Goal: Task Accomplishment & Management: Manage account settings

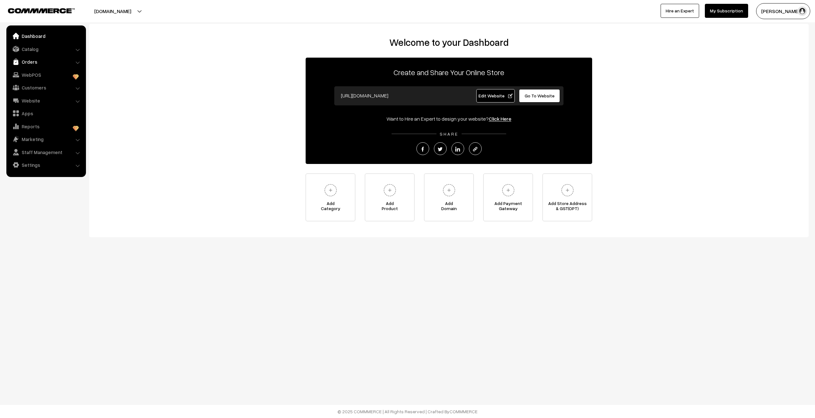
click at [28, 59] on link "Orders" at bounding box center [46, 61] width 76 height 11
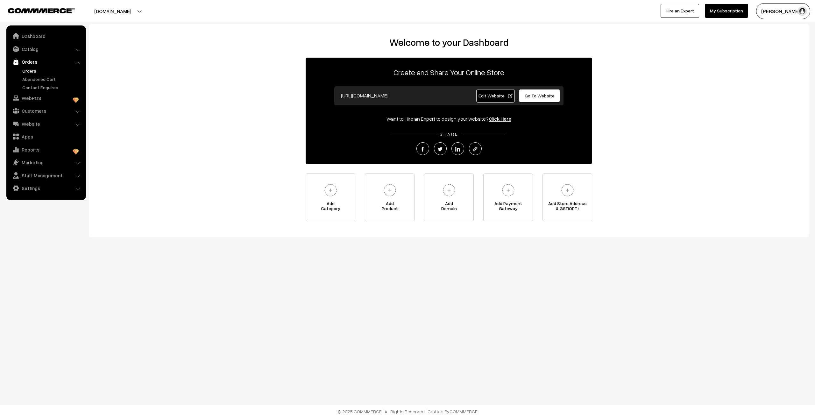
click at [28, 69] on link "Orders" at bounding box center [52, 70] width 63 height 7
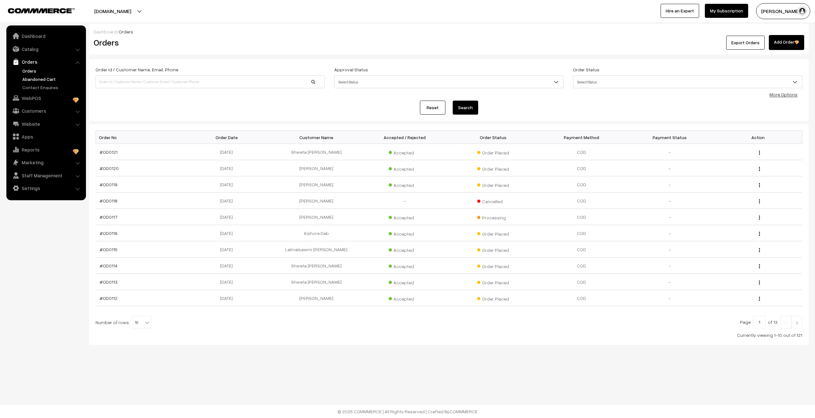
click at [30, 80] on link "Abandoned Cart" at bounding box center [52, 79] width 63 height 7
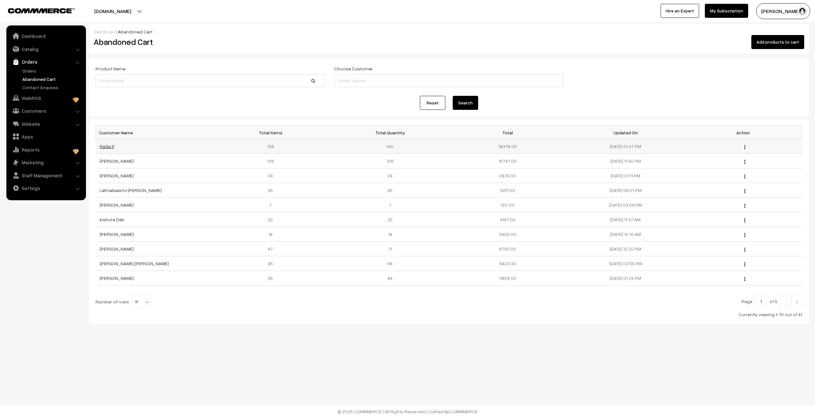
click at [107, 147] on link "RaGa P" at bounding box center [107, 146] width 15 height 5
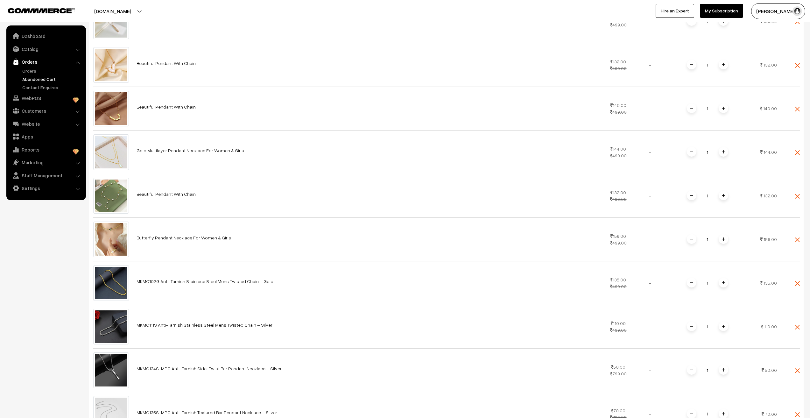
scroll to position [6193, 0]
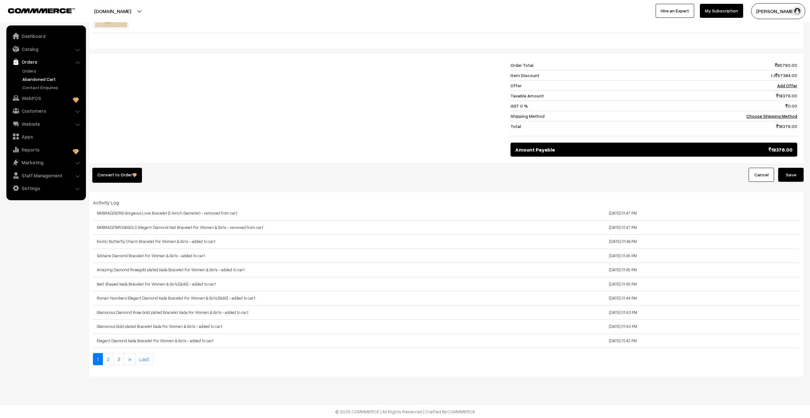
click at [486, 108] on div at bounding box center [298, 108] width 415 height 96
click at [383, 117] on div at bounding box center [298, 108] width 415 height 96
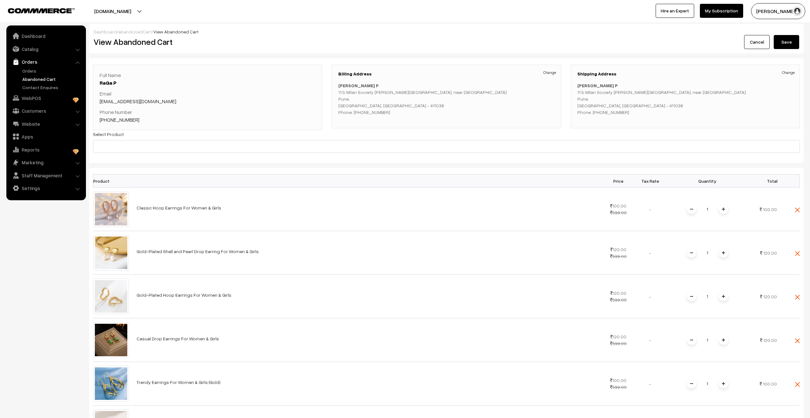
click at [374, 113] on p "Gauravi P 11 b Milan Society Mayur Colony, near Sagar Snacks Center Pune, Mahar…" at bounding box center [446, 98] width 216 height 33
copy p "9136988230"
drag, startPoint x: 268, startPoint y: 151, endPoint x: 230, endPoint y: 127, distance: 44.2
click at [262, 148] on input at bounding box center [446, 146] width 707 height 13
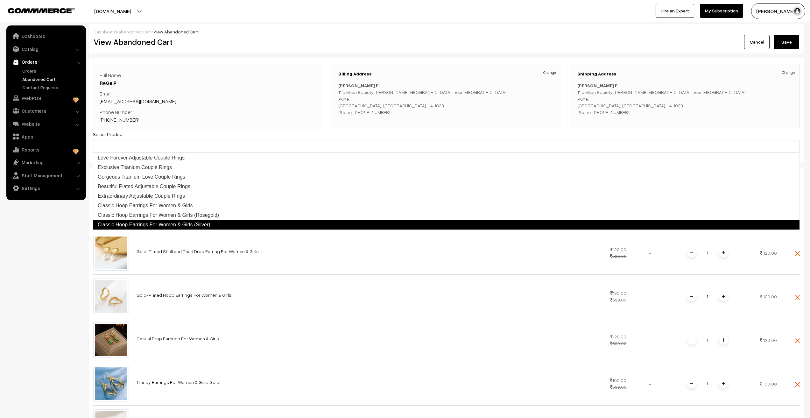
drag, startPoint x: 30, startPoint y: 283, endPoint x: 24, endPoint y: 277, distance: 9.0
click at [30, 283] on nav "Dashboard Catalog" at bounding box center [43, 234] width 86 height 418
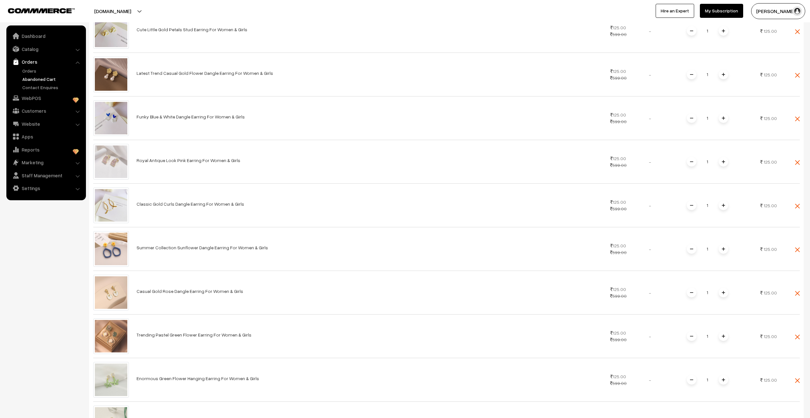
scroll to position [6193, 0]
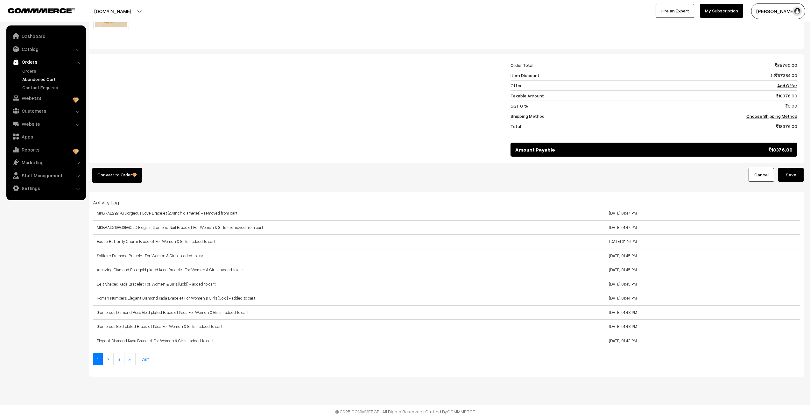
click at [184, 79] on div at bounding box center [298, 108] width 415 height 96
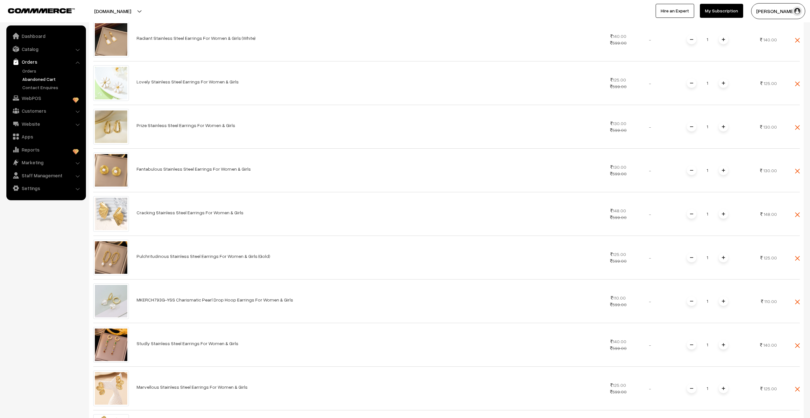
scroll to position [955, 0]
click at [33, 69] on link "Orders" at bounding box center [52, 70] width 63 height 7
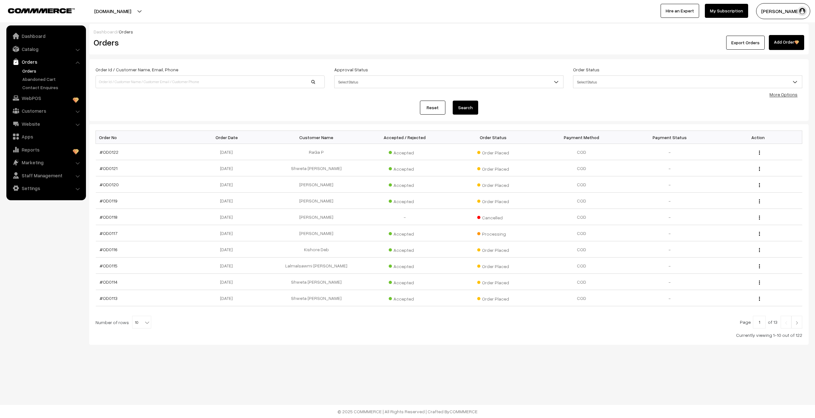
click at [25, 72] on link "Orders" at bounding box center [52, 70] width 63 height 7
click at [110, 153] on link "#OD0122" at bounding box center [109, 151] width 19 height 5
click at [112, 153] on link "#OD0122" at bounding box center [109, 151] width 19 height 5
click at [30, 79] on link "Abandoned Cart" at bounding box center [52, 79] width 63 height 7
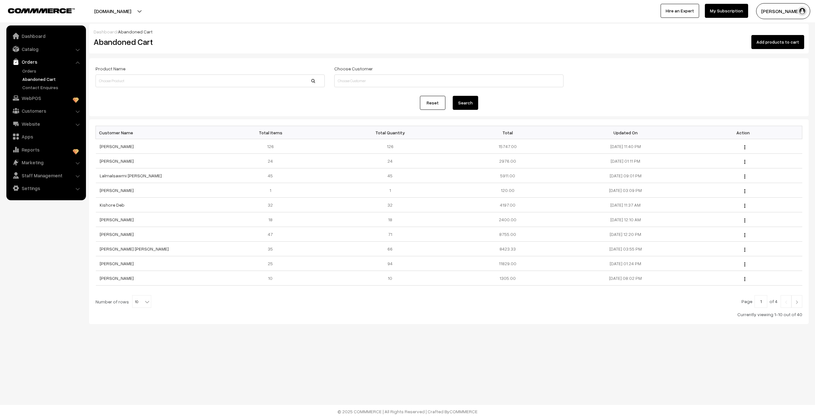
click at [33, 79] on link "Abandoned Cart" at bounding box center [52, 79] width 63 height 7
click at [29, 72] on link "Orders" at bounding box center [52, 70] width 63 height 7
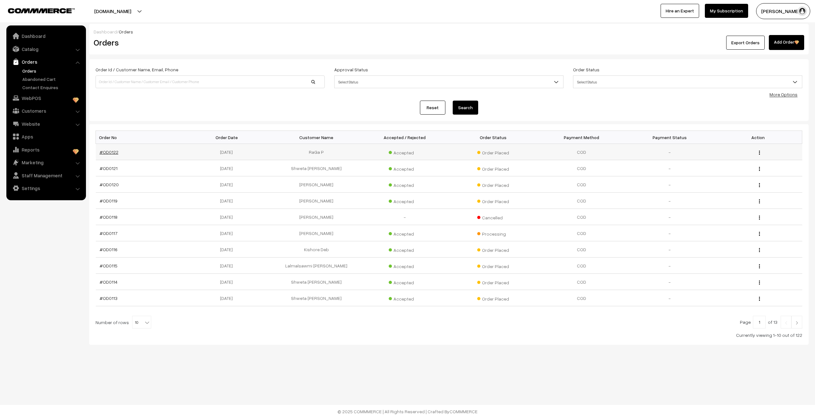
click at [106, 152] on link "#OD0122" at bounding box center [109, 151] width 19 height 5
click at [111, 152] on link "#OD0122" at bounding box center [109, 151] width 19 height 5
